Goal: Information Seeking & Learning: Check status

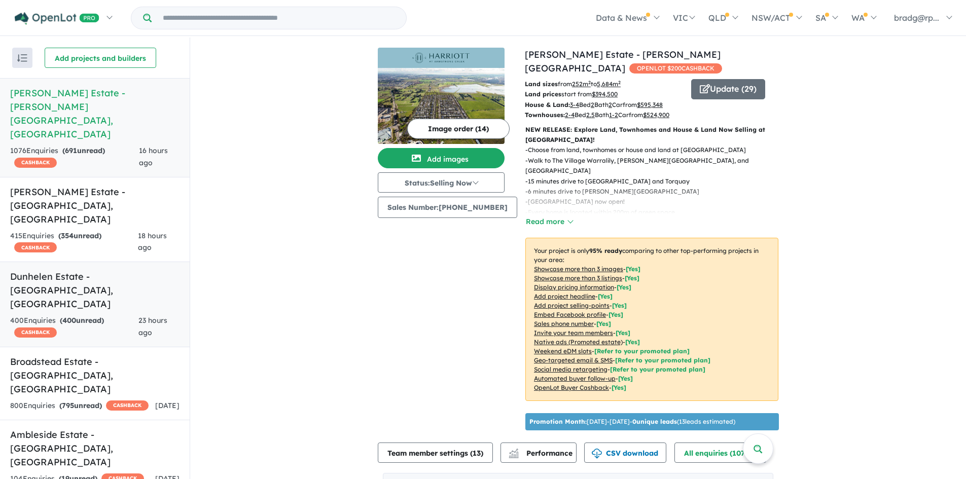
click at [41, 270] on h5 "Dunhelen Estate - Greenvale , VIC" at bounding box center [94, 290] width 169 height 41
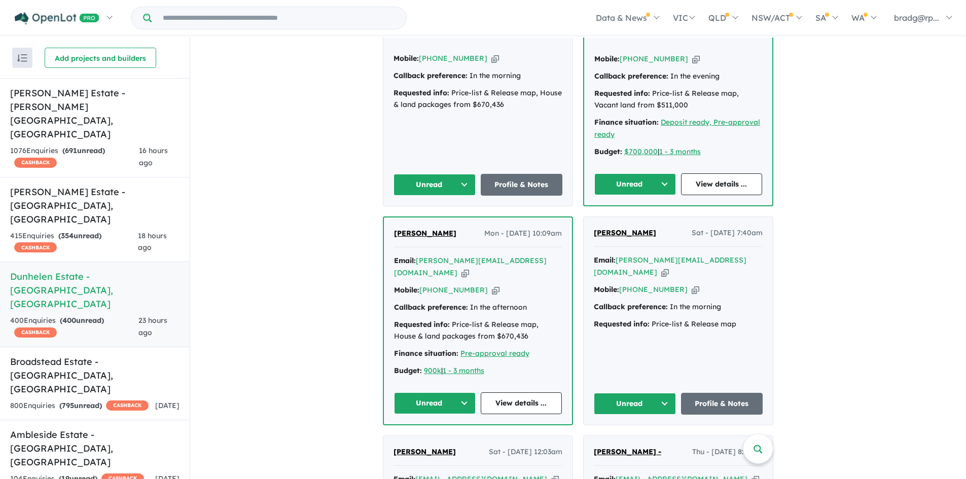
scroll to position [456, 0]
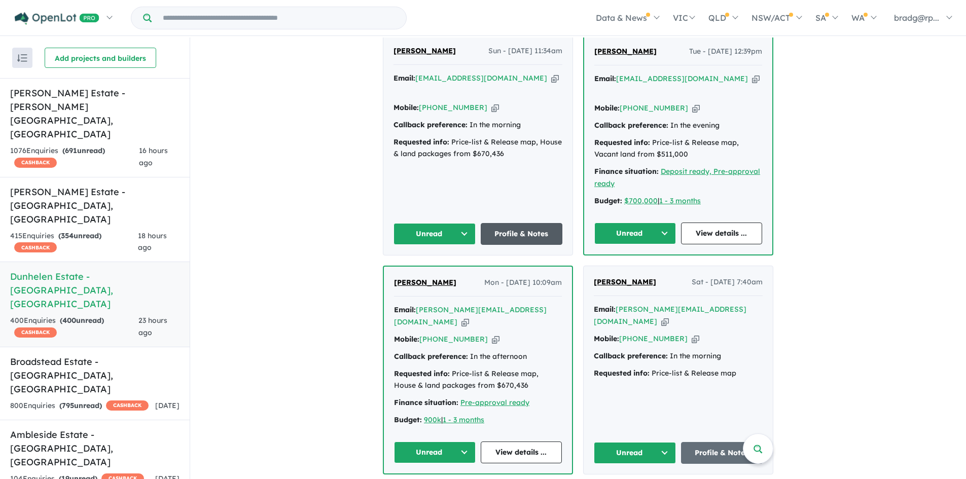
click at [532, 223] on link "Profile & Notes" at bounding box center [522, 234] width 82 height 22
click at [725, 223] on link "View details ..." at bounding box center [722, 234] width 82 height 22
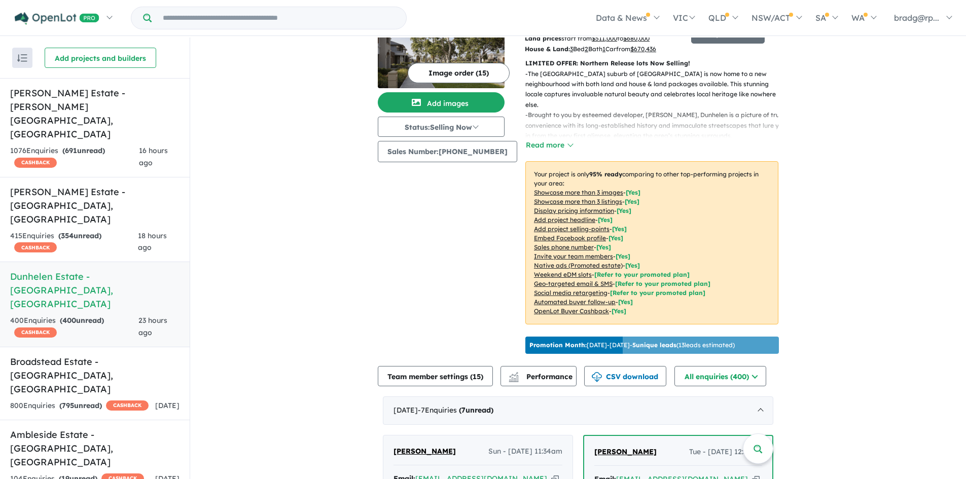
scroll to position [0, 0]
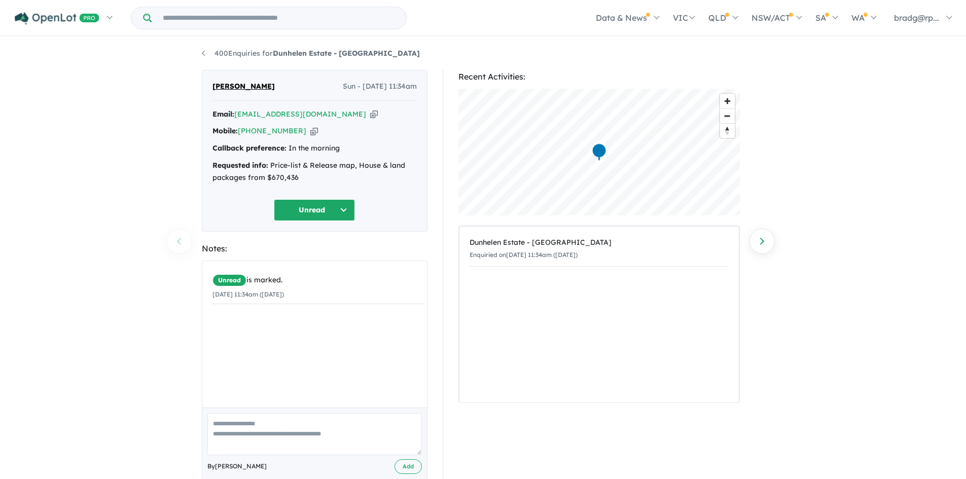
click at [344, 207] on button "Unread" at bounding box center [314, 210] width 81 height 22
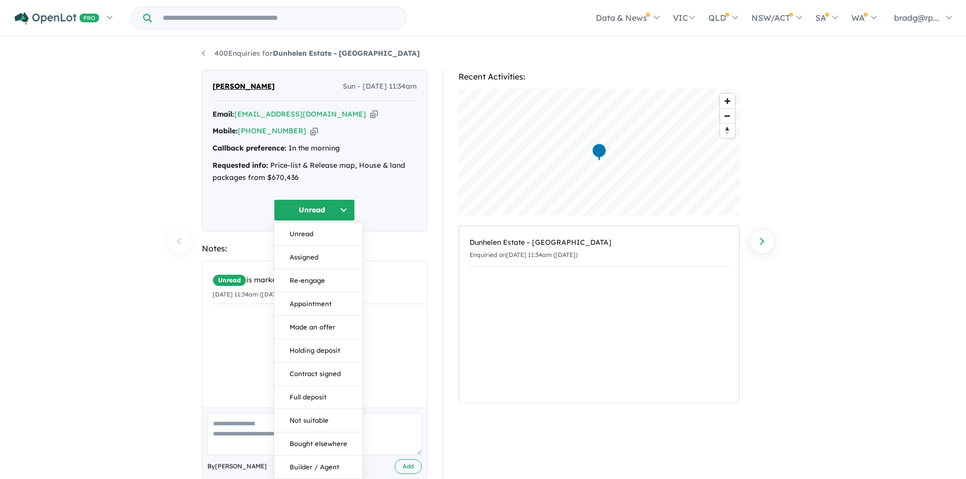
click at [73, 148] on div "400 Enquiries for Dunhelen Estate - [GEOGRAPHIC_DATA] Previous enquiry Next enq…" at bounding box center [483, 259] width 966 height 443
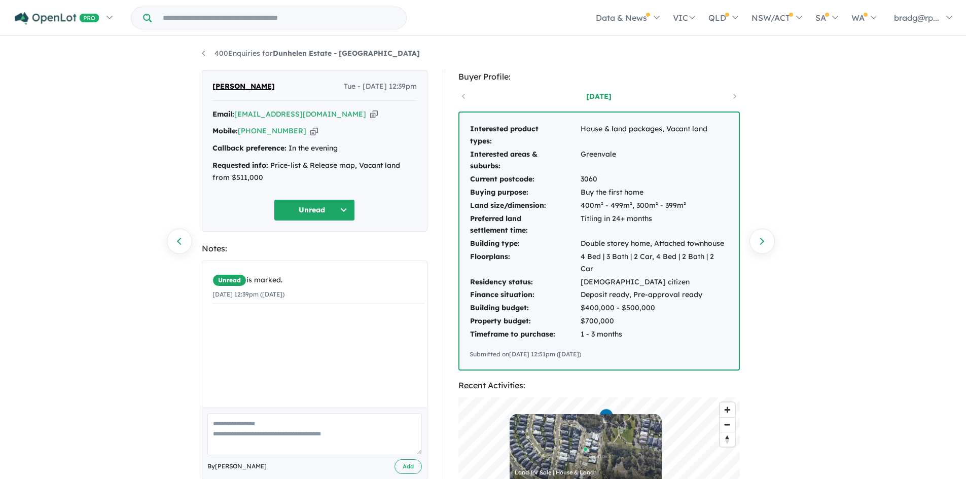
click at [342, 214] on button "Unread" at bounding box center [314, 210] width 81 height 22
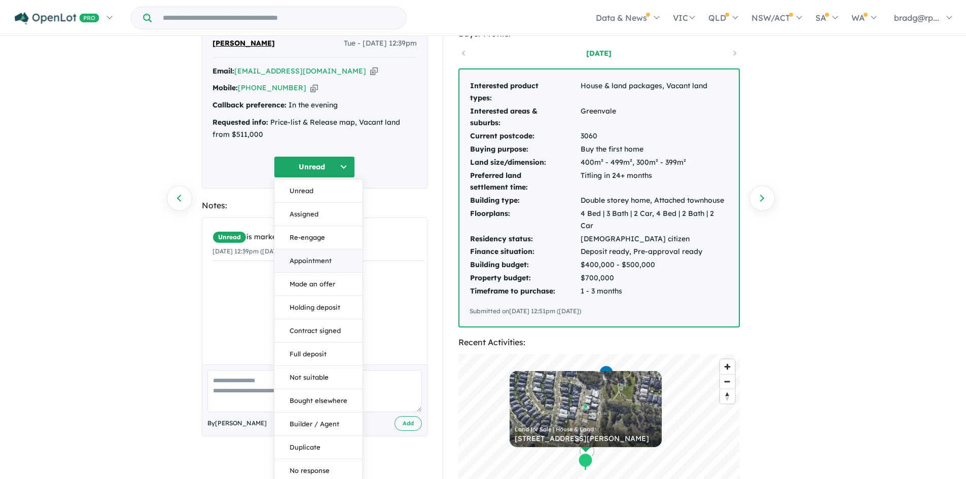
scroll to position [101, 0]
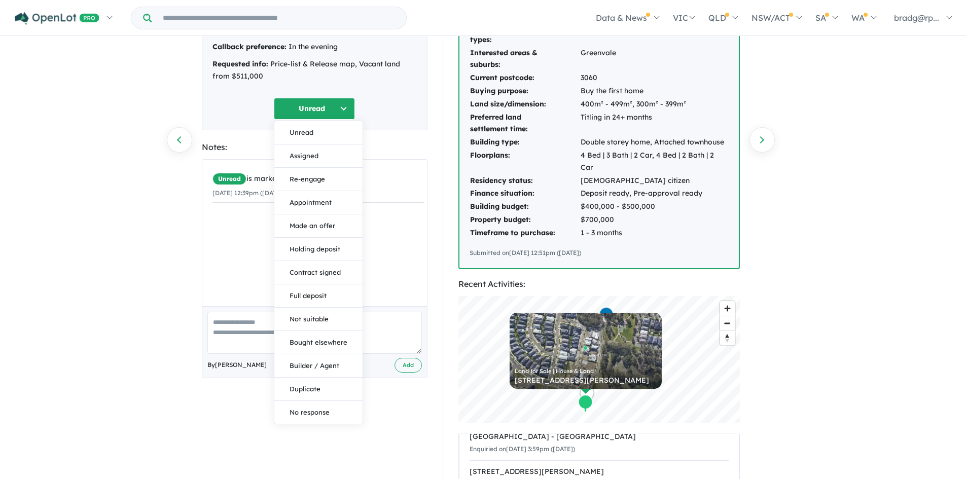
click at [89, 206] on div "400 Enquiries for Dunhelen Estate - Greenvale Previous enquiry Next enquiry Uma…" at bounding box center [483, 157] width 966 height 443
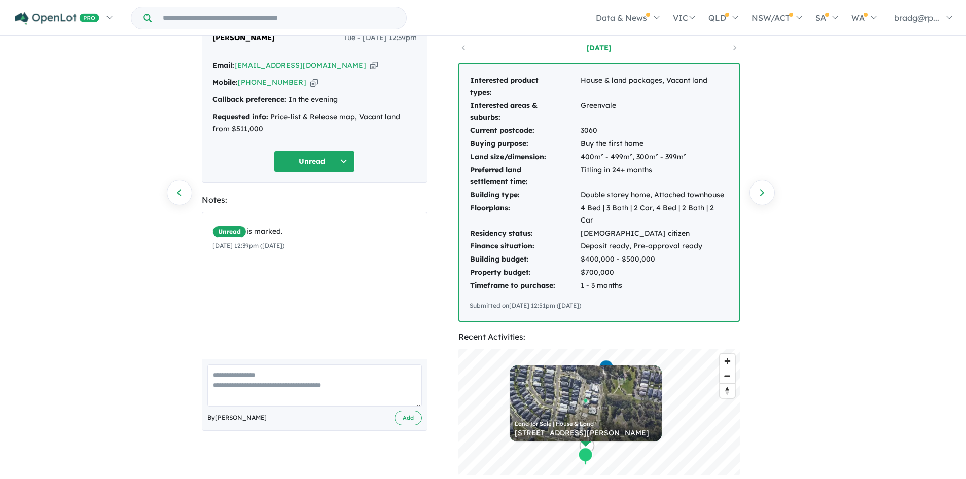
scroll to position [0, 0]
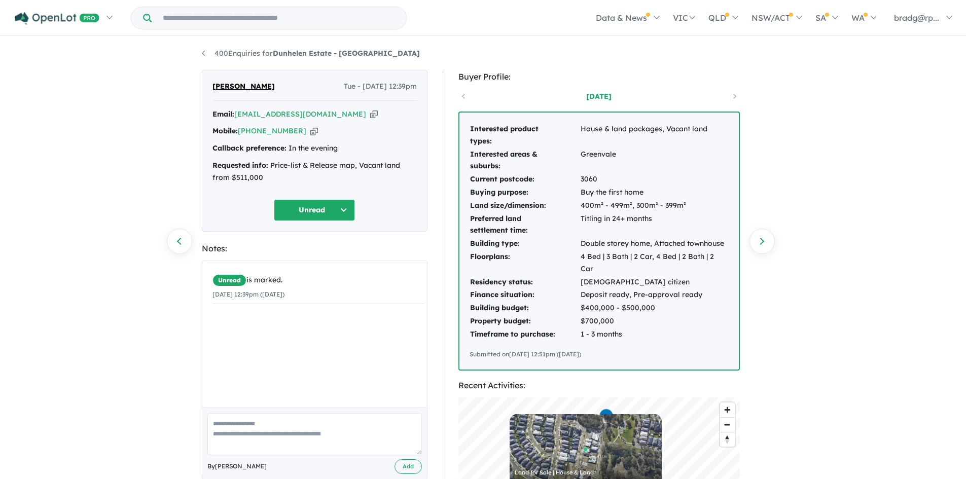
click at [344, 210] on button "Unread" at bounding box center [314, 210] width 81 height 22
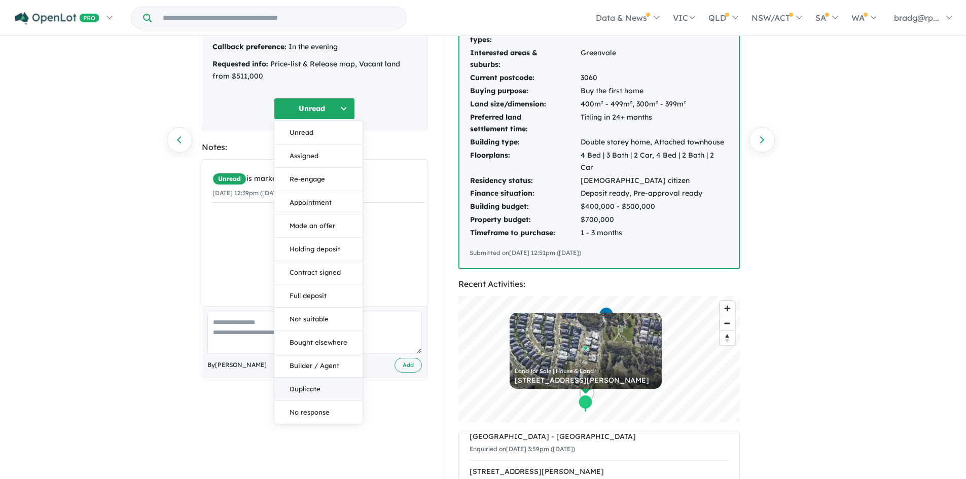
scroll to position [152, 0]
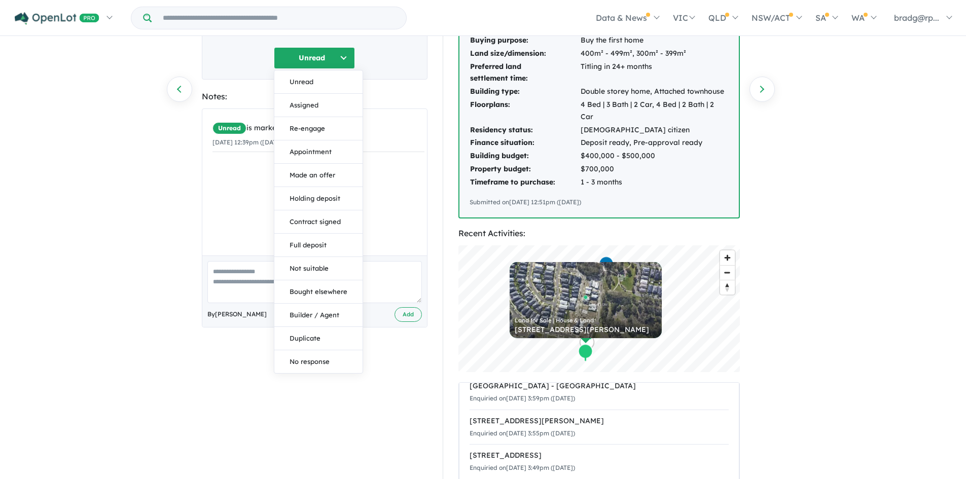
click at [873, 207] on div "400 Enquiries for Dunhelen Estate - Greenvale Previous enquiry Next enquiry Uma…" at bounding box center [483, 106] width 966 height 443
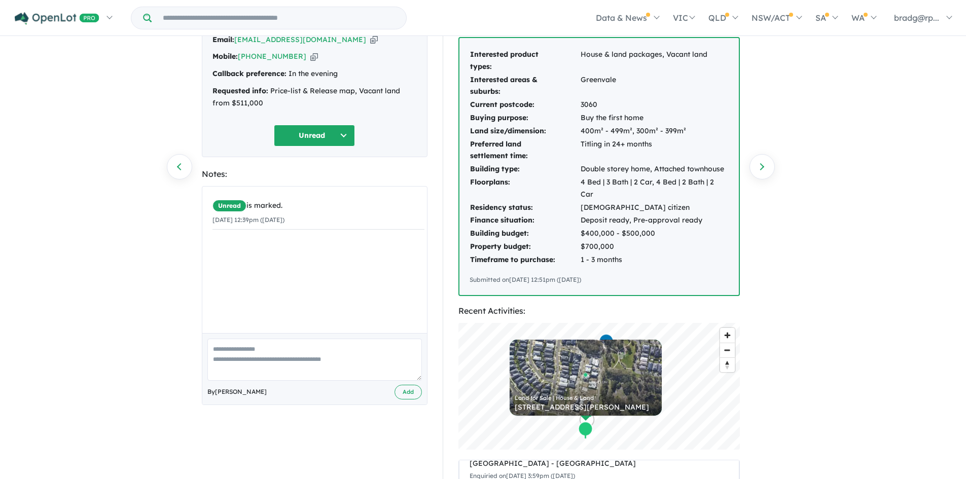
scroll to position [0, 0]
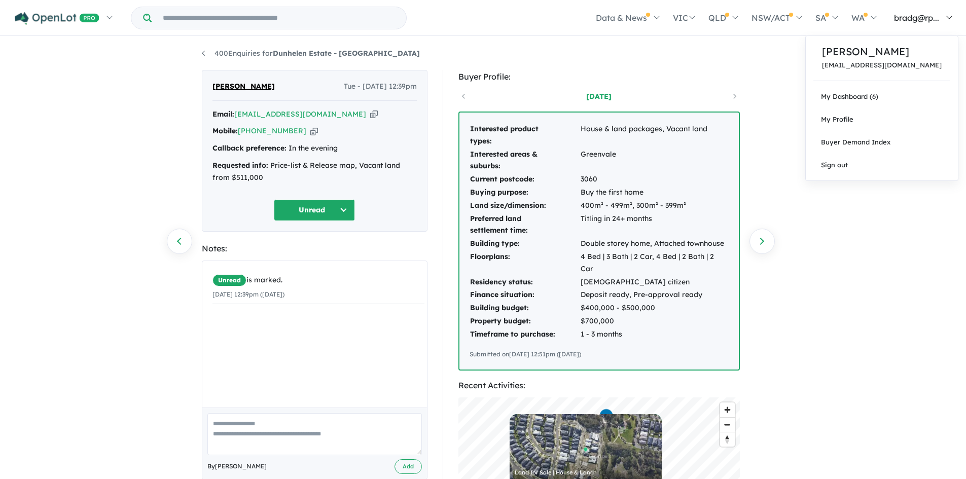
click at [948, 22] on link "bradg@rp..." at bounding box center [921, 17] width 76 height 35
click at [890, 100] on link "My Dashboard (6)" at bounding box center [882, 96] width 152 height 23
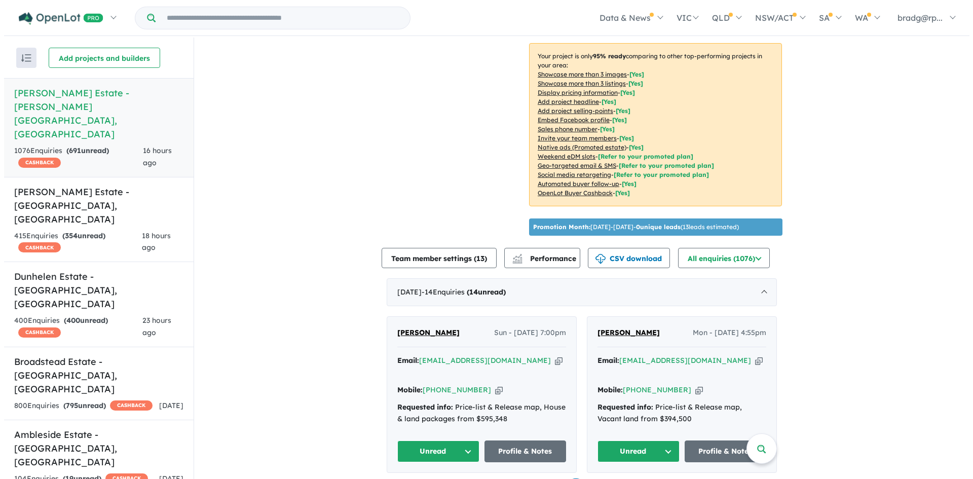
scroll to position [203, 0]
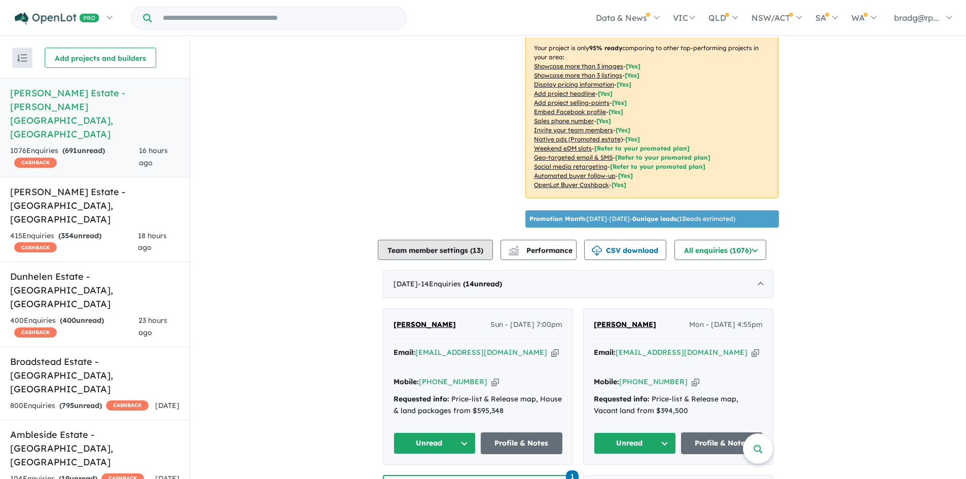
click at [439, 249] on button "Team member settings ( 13 )" at bounding box center [435, 250] width 115 height 20
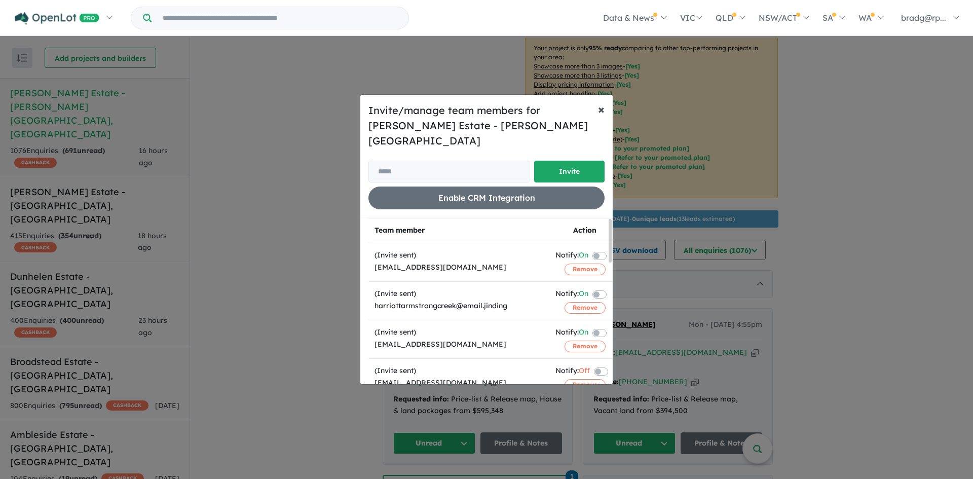
click at [602, 116] on span "×" at bounding box center [601, 108] width 7 height 15
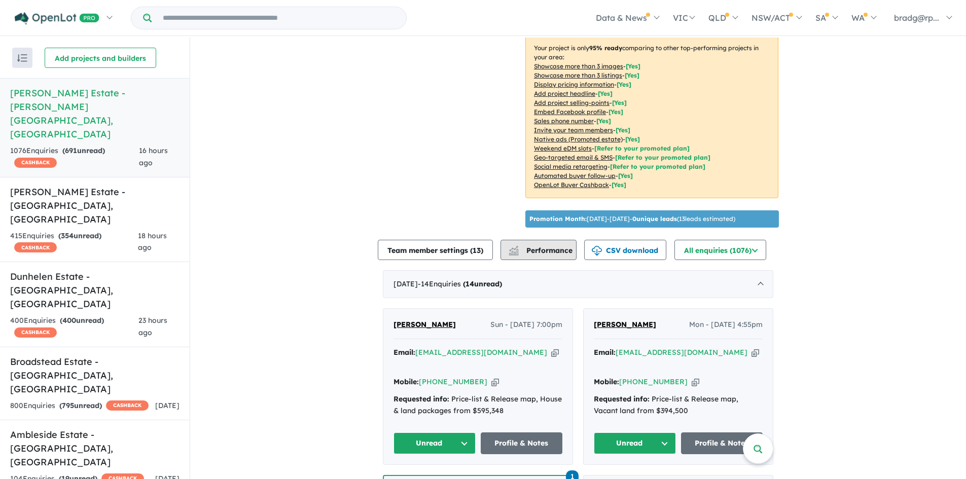
click at [565, 253] on span "Performance" at bounding box center [541, 250] width 62 height 9
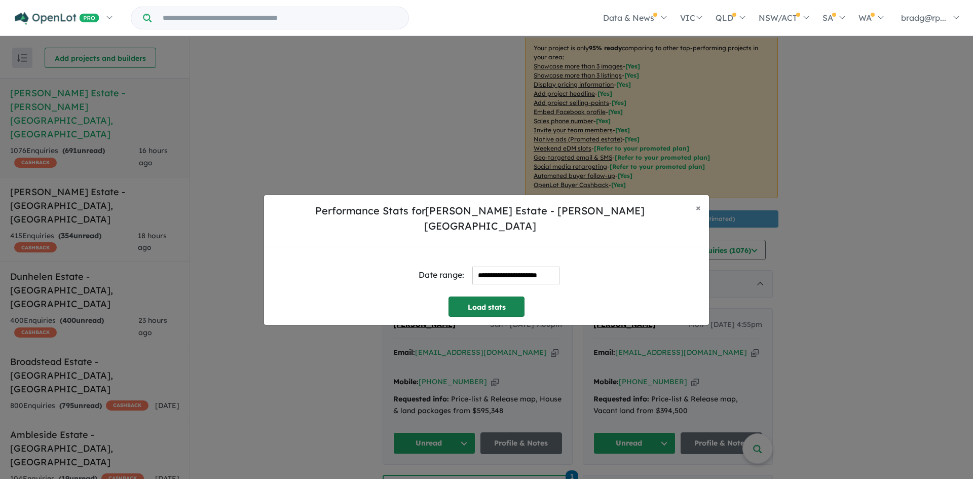
click at [473, 303] on button "Load stats" at bounding box center [487, 307] width 76 height 20
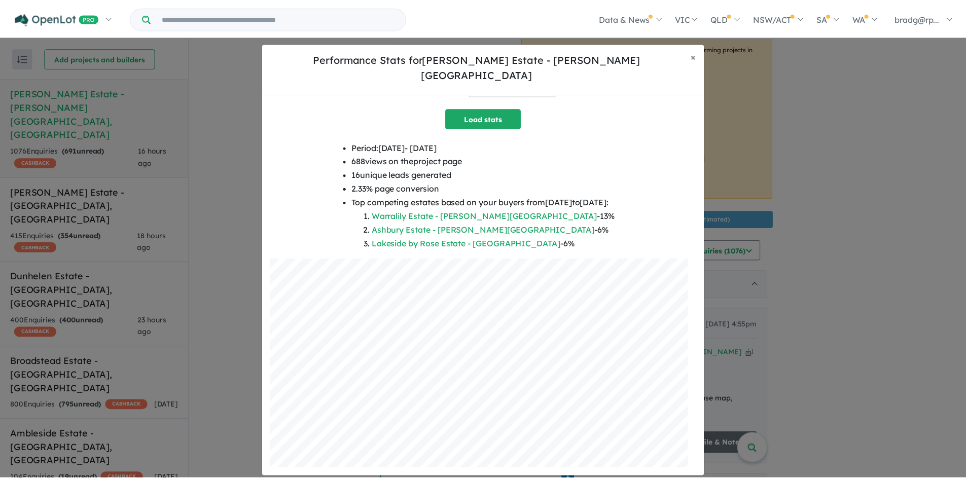
scroll to position [0, 0]
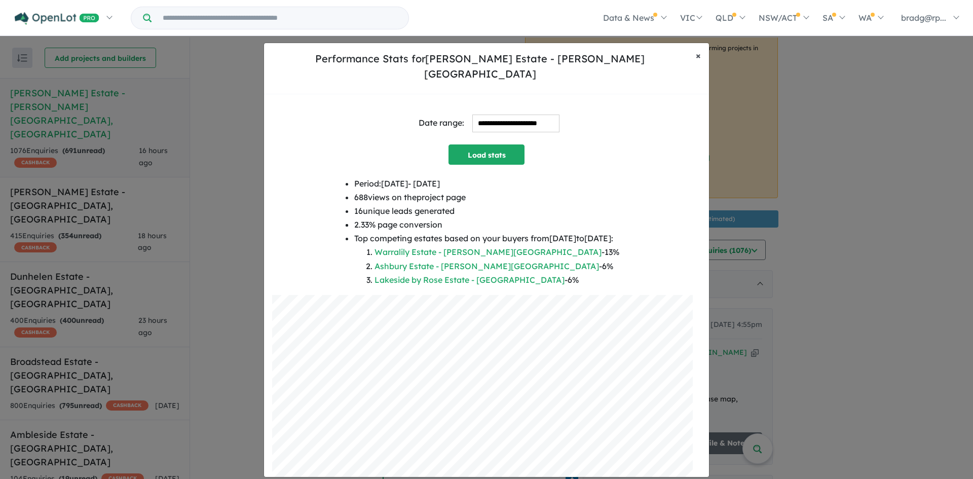
click at [701, 61] on span "×" at bounding box center [698, 56] width 5 height 12
